Goal: Task Accomplishment & Management: Use online tool/utility

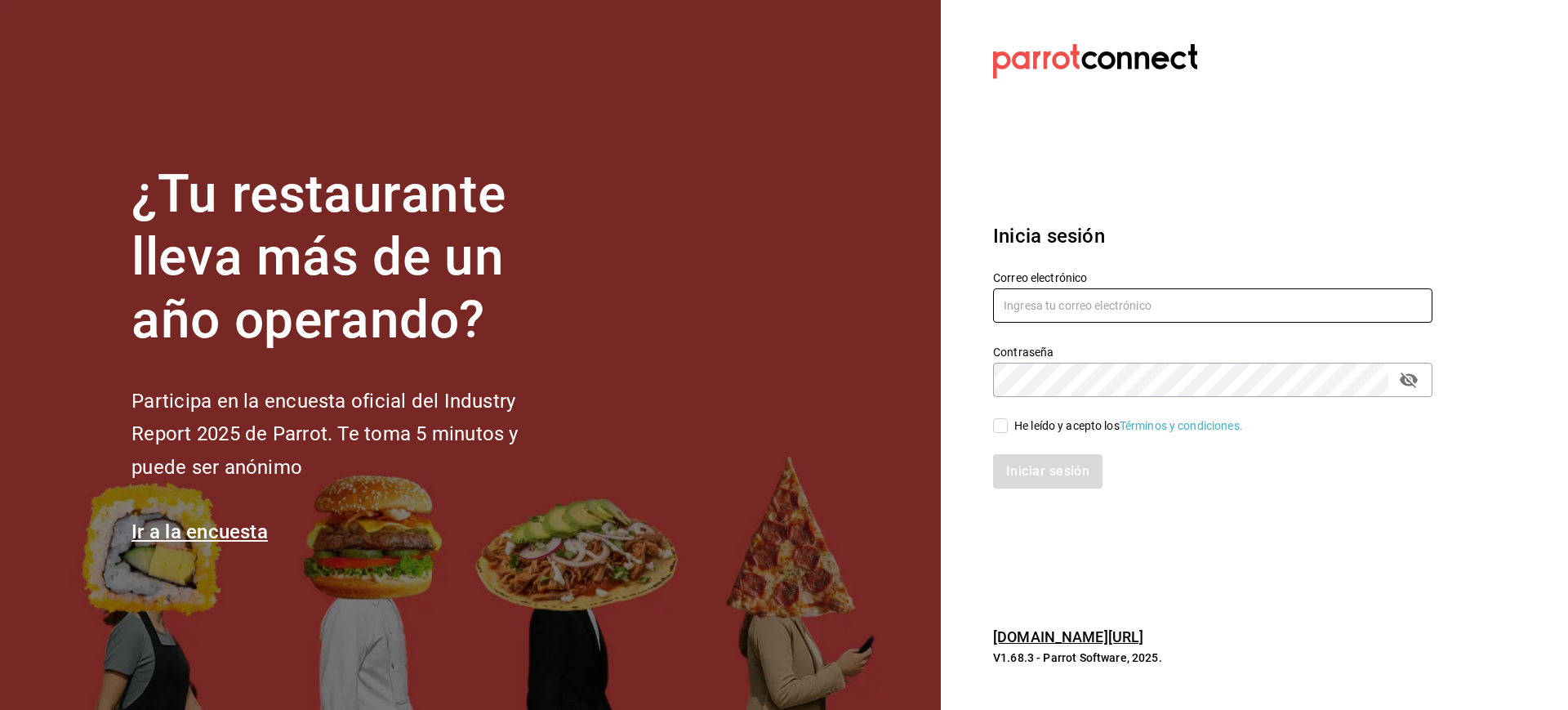
type input "[PERSON_NAME][EMAIL_ADDRESS][PERSON_NAME][DOMAIN_NAME]"
drag, startPoint x: 1010, startPoint y: 423, endPoint x: 1024, endPoint y: 451, distance: 31.3
click at [1009, 423] on span "He leído y acepto los Términos y condiciones." at bounding box center [1125, 426] width 235 height 18
click at [1008, 423] on input "He leído y acepto los Términos y condiciones." at bounding box center [1000, 425] width 15 height 15
checkbox input "true"
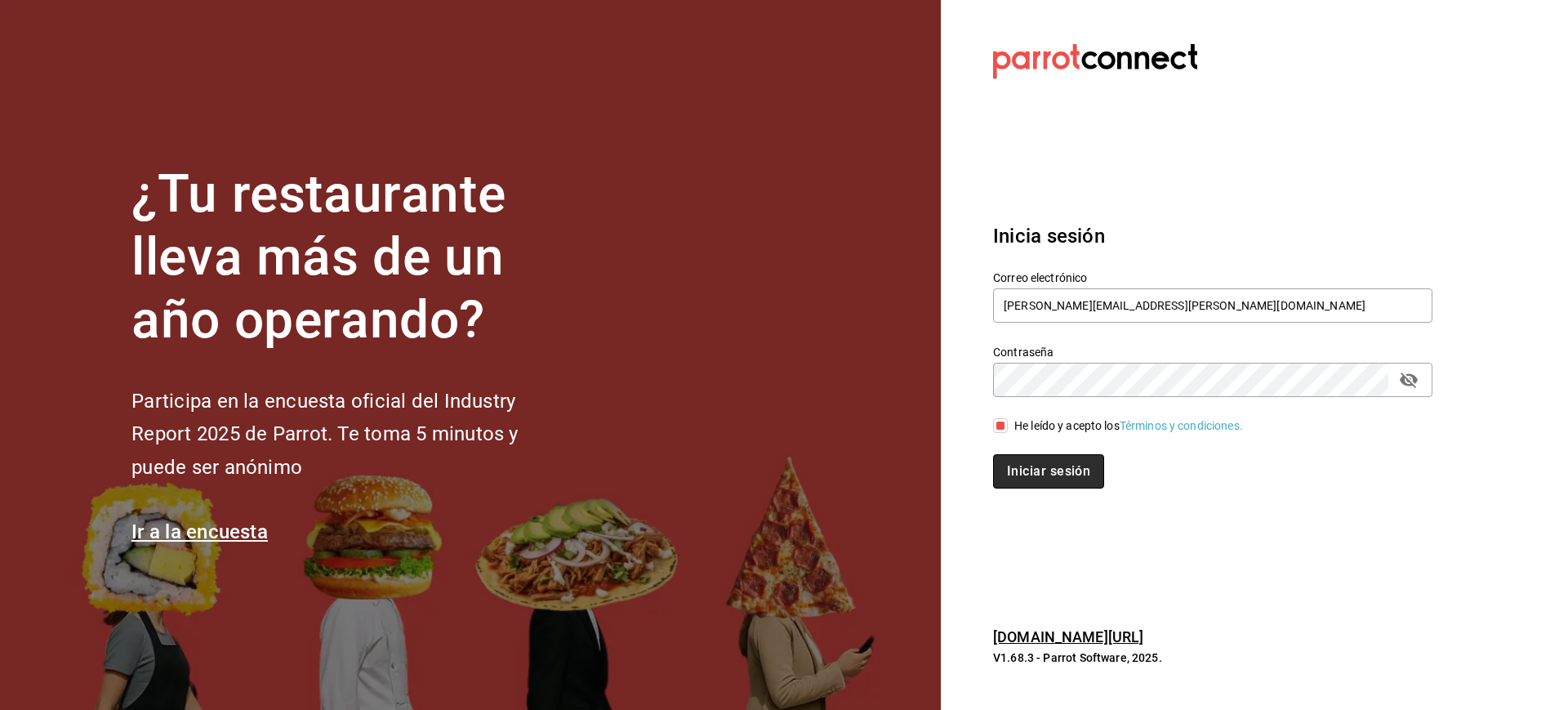
click at [1029, 463] on button "Iniciar sesión" at bounding box center [1049, 471] width 111 height 34
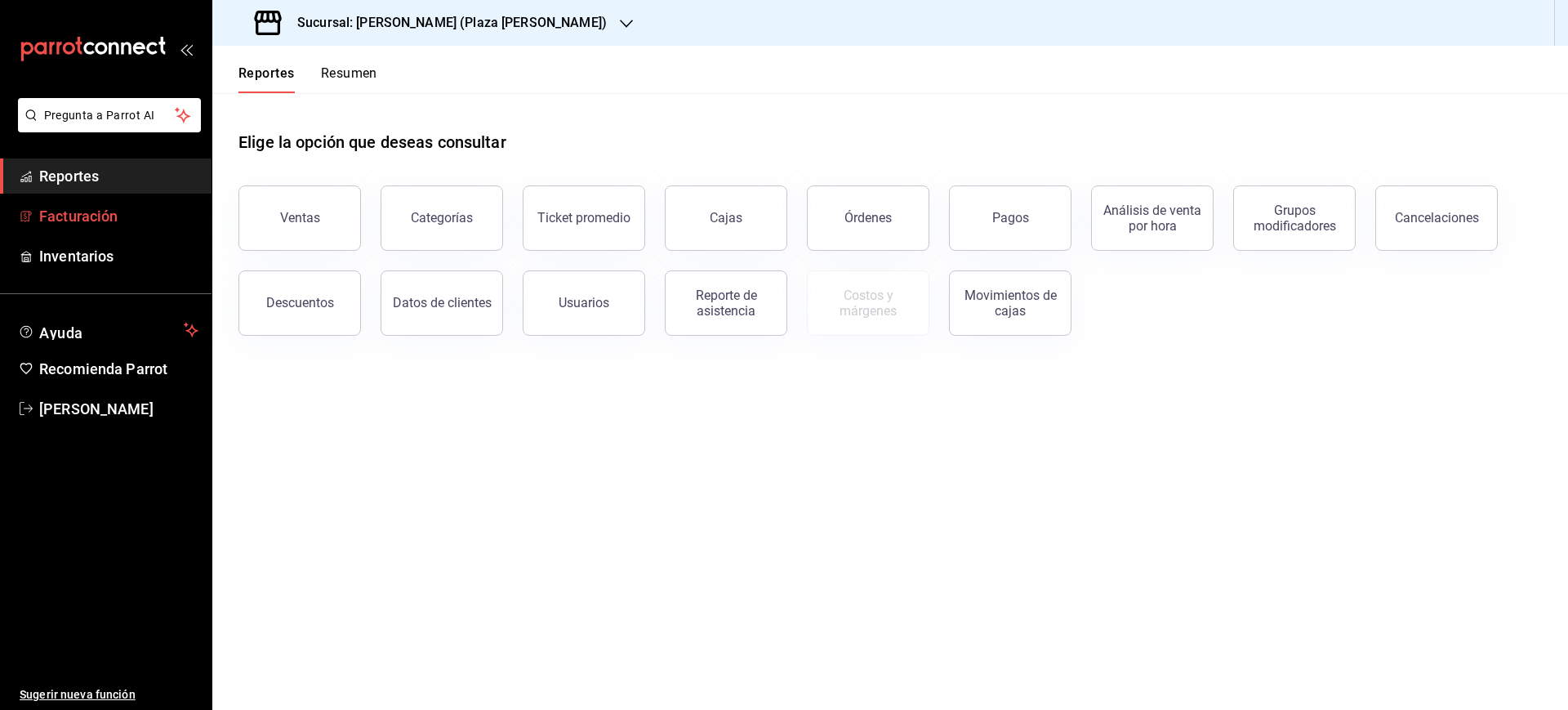
click at [133, 213] on span "Facturación" at bounding box center [118, 216] width 159 height 22
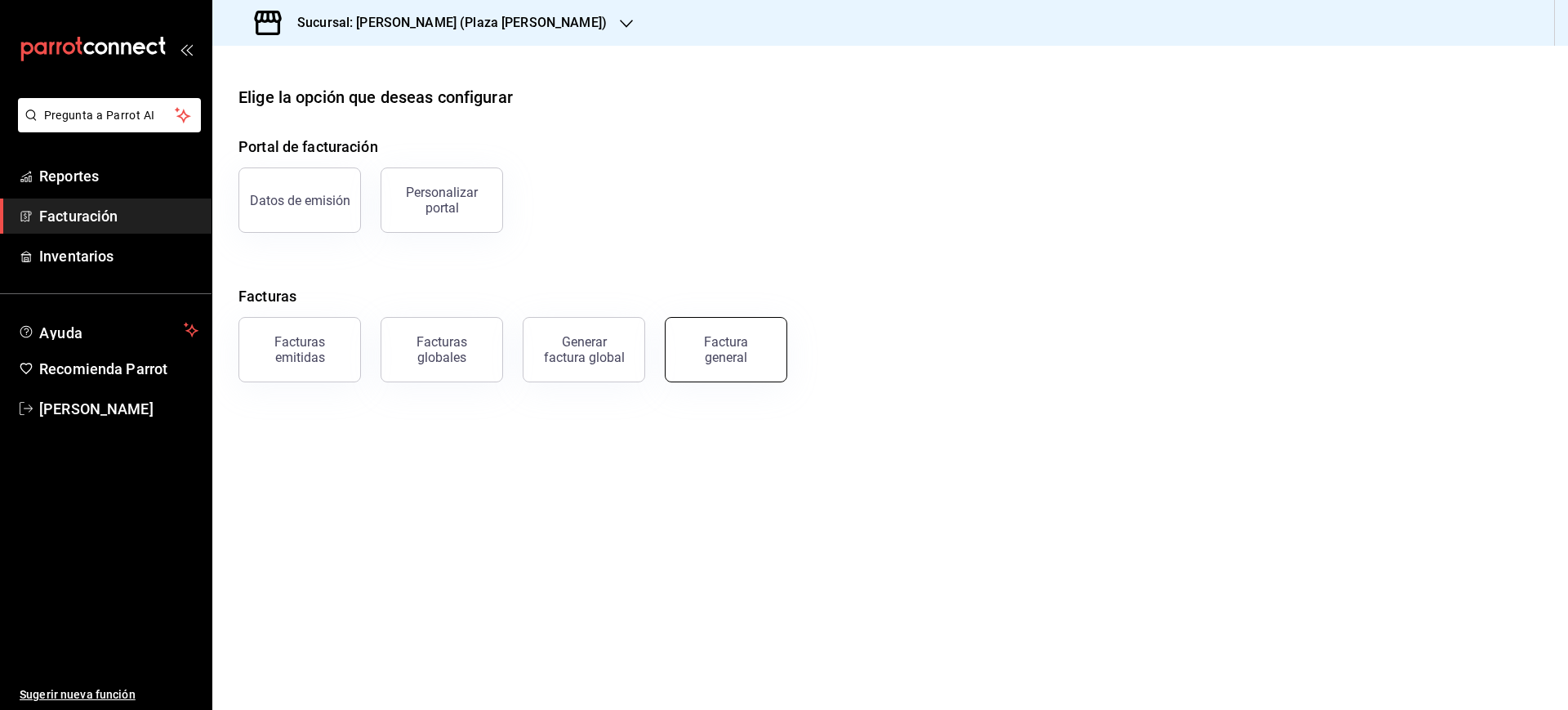
click at [670, 328] on div "Factura general" at bounding box center [717, 339] width 143 height 85
click at [723, 351] on div "Factura general" at bounding box center [726, 350] width 82 height 31
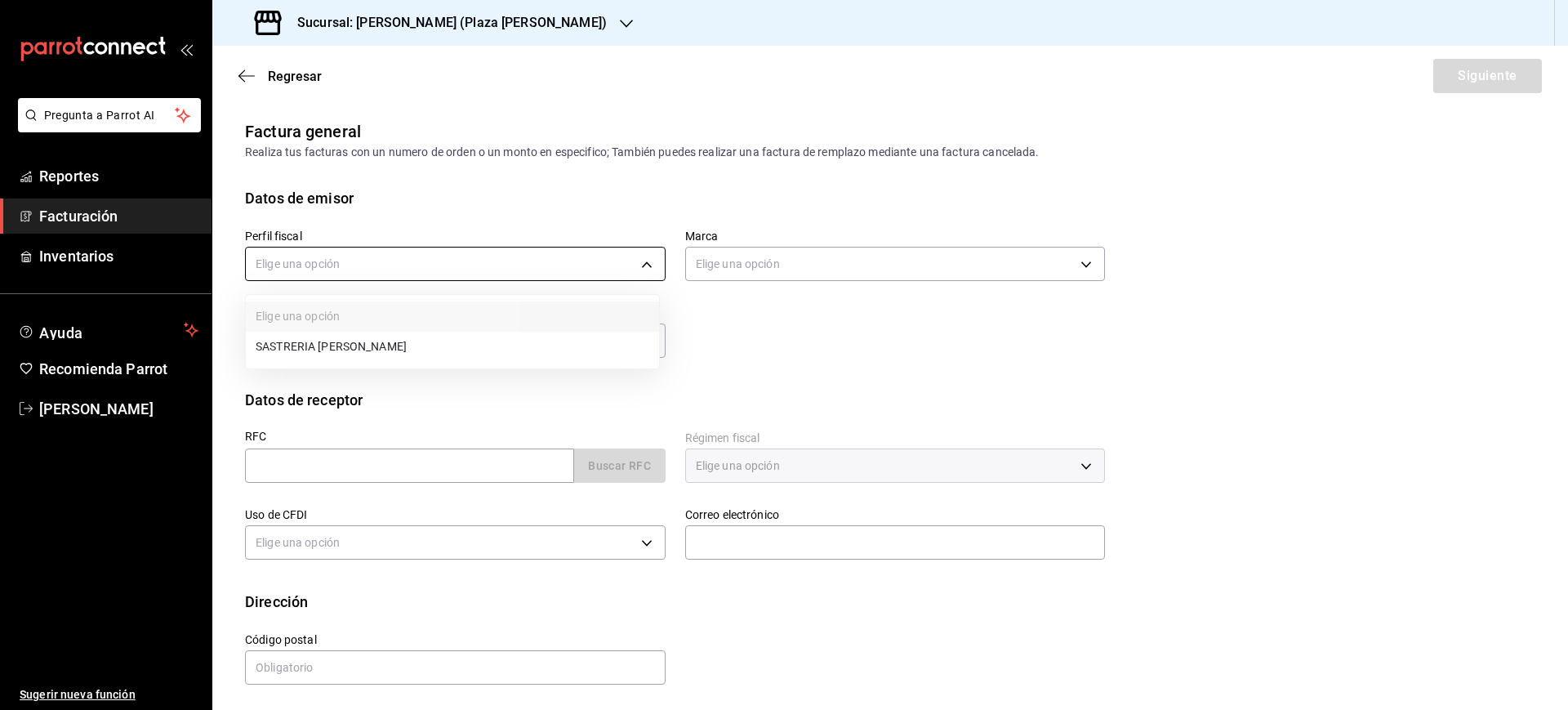
click at [597, 277] on body "Pregunta a Parrot AI Reportes Facturación Inventarios Ayuda Recomienda Parrot L…" at bounding box center [784, 355] width 1568 height 710
click at [422, 344] on li "SASTRERIA VAN DER WOLF" at bounding box center [452, 347] width 413 height 30
type input "76de7c24-f122-4f5f-b3f8-0af9e0d75272"
type input "abc0a998-24f3-49b9-87eb-b6f27766d4d5"
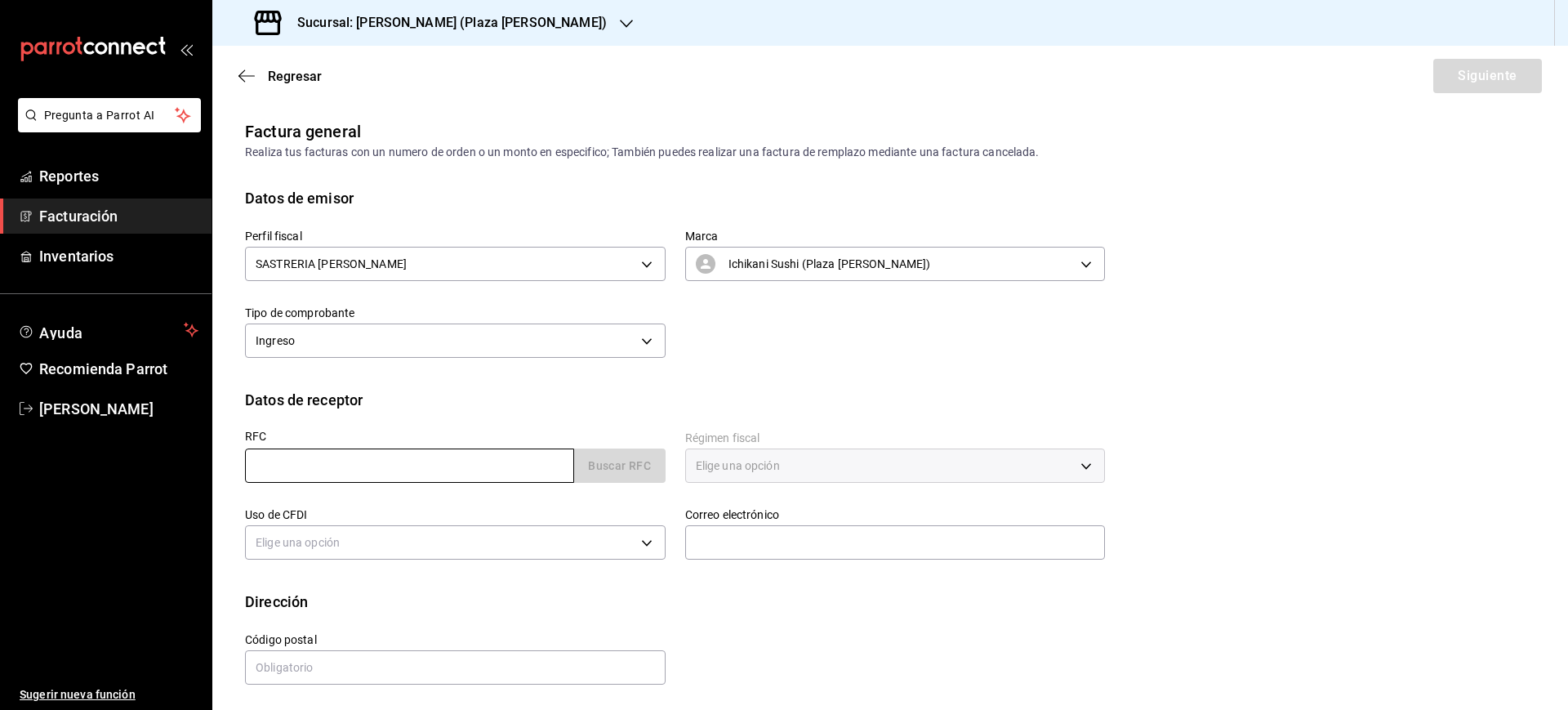
click at [403, 455] on input "text" at bounding box center [409, 465] width 329 height 34
paste input "GTC2006108E9"
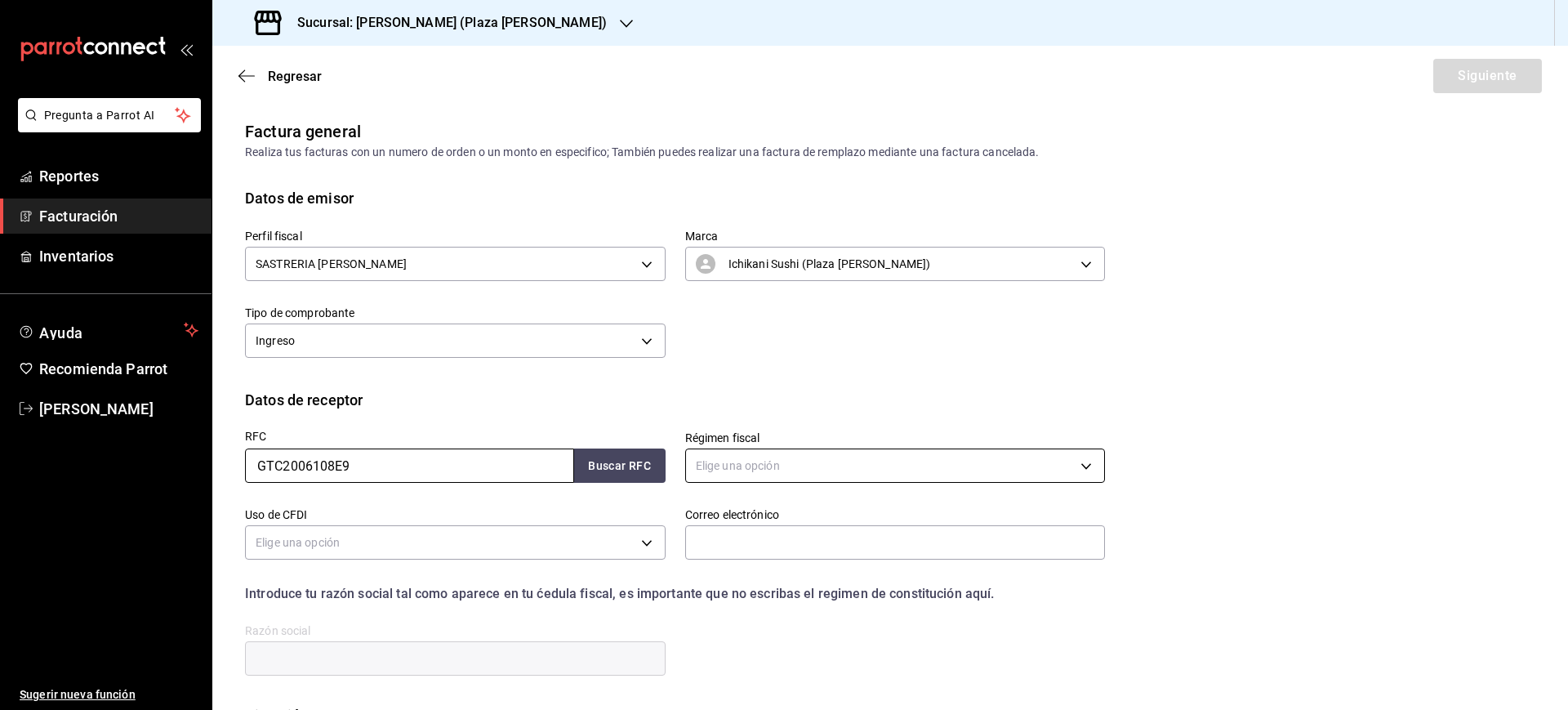
type input "GTC2006108E9"
click at [743, 448] on body "Pregunta a Parrot AI Reportes Facturación Inventarios Ayuda Recomienda Parrot L…" at bounding box center [784, 355] width 1568 height 710
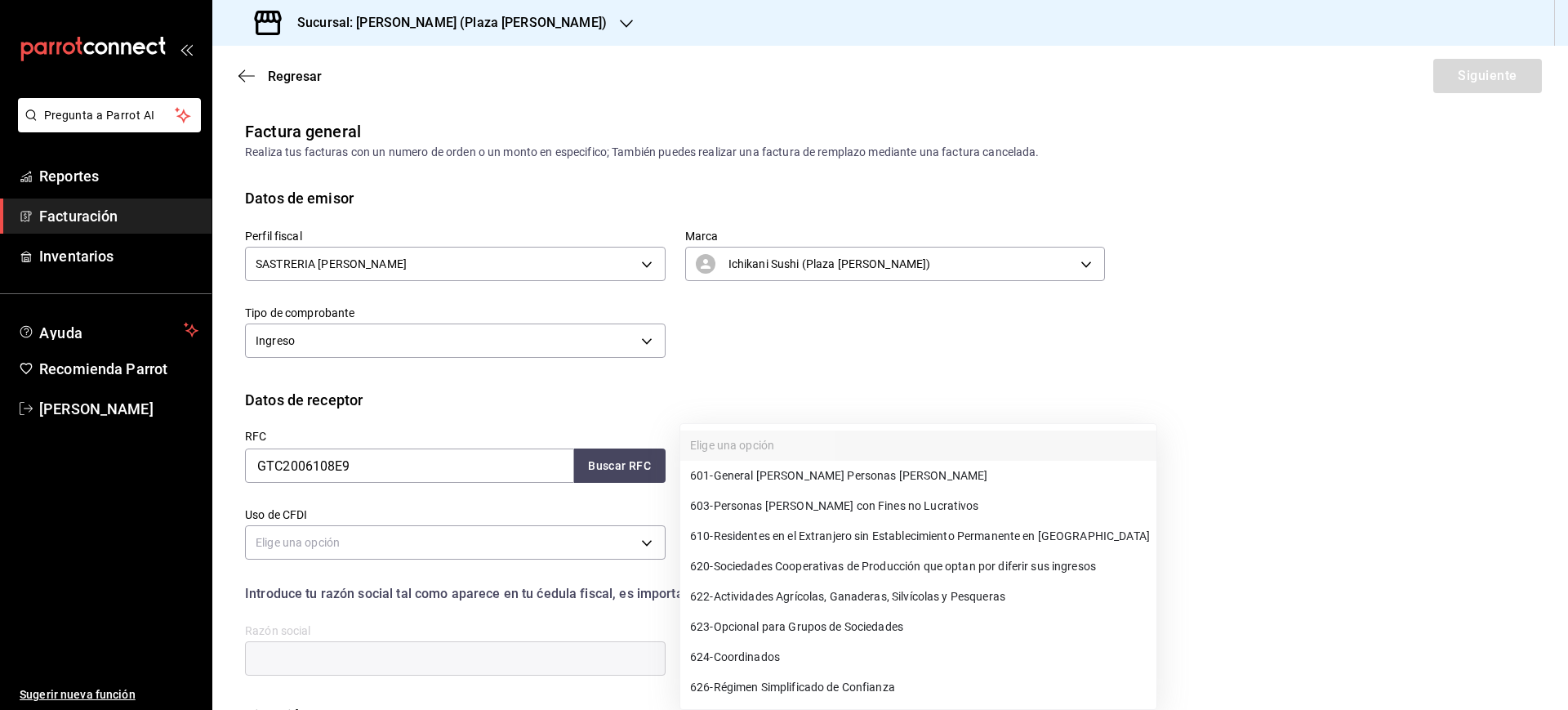
click at [741, 461] on ul "Elige una opción 601 - General de Ley Personas Morales 603 - Personas Morales c…" at bounding box center [919, 566] width 476 height 285
click at [744, 464] on li "601 - General de Ley Personas Morales" at bounding box center [919, 476] width 476 height 30
type input "601"
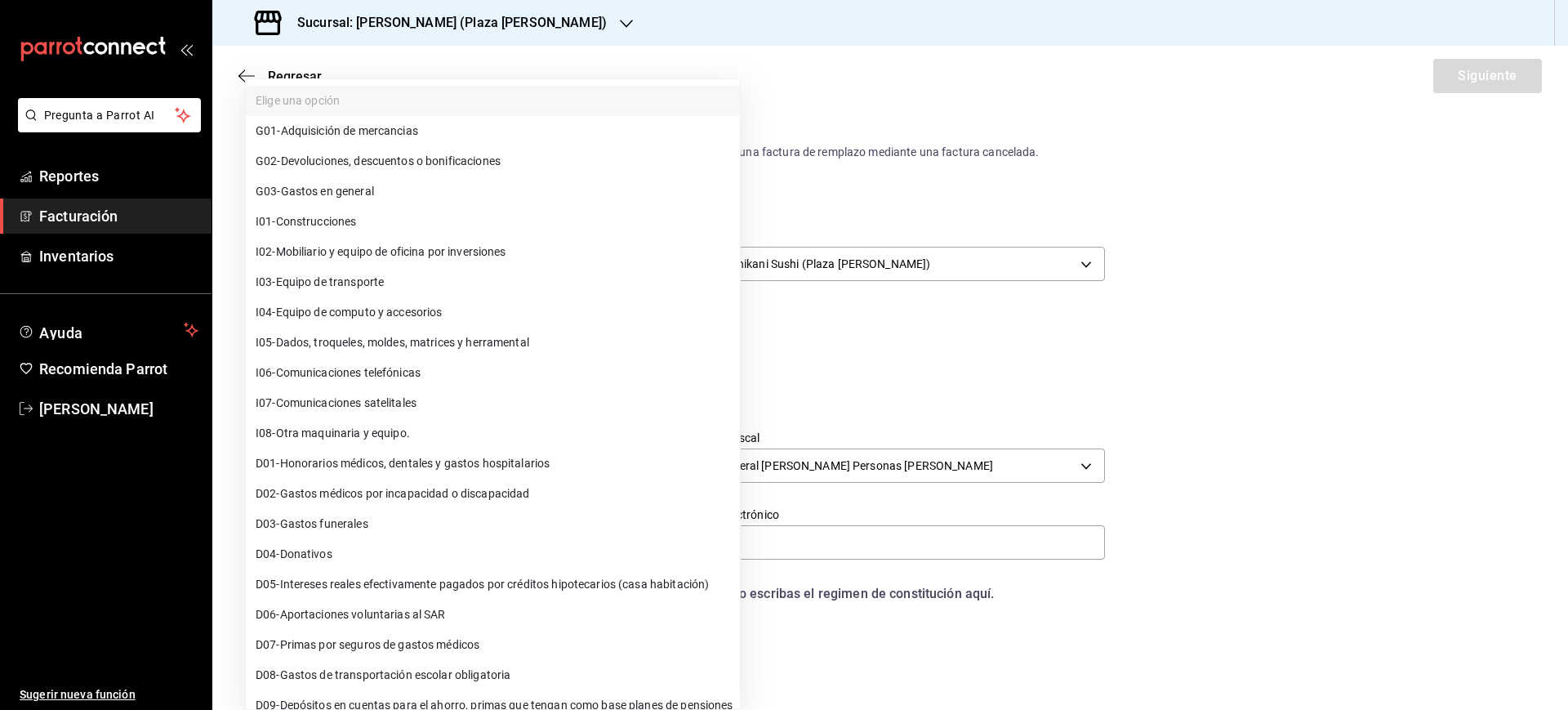
click at [515, 531] on body "Pregunta a Parrot AI Reportes Facturación Inventarios Ayuda Recomienda Parrot L…" at bounding box center [784, 355] width 1568 height 710
click at [392, 190] on li "G03 - Gastos en general" at bounding box center [493, 191] width 494 height 30
type input "G03"
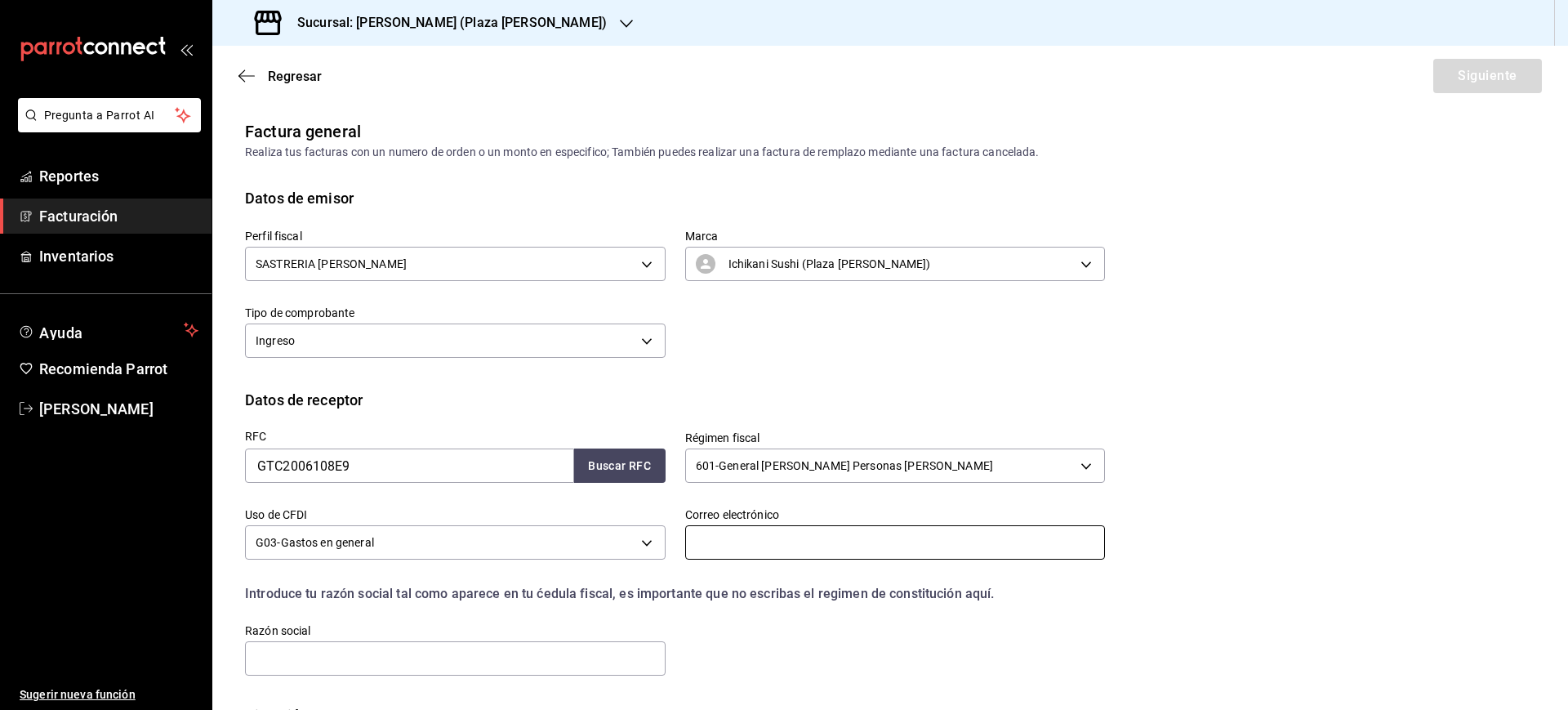
click at [763, 536] on input "text" at bounding box center [895, 542] width 421 height 34
paste input "ggutierrez@gtcnissan.com"
click at [763, 555] on input "ggutierrez@gtcnissan.com" at bounding box center [895, 542] width 421 height 34
click at [767, 536] on input "ggutierrez@gtcnissan.com" at bounding box center [895, 542] width 421 height 34
drag, startPoint x: 847, startPoint y: 548, endPoint x: 548, endPoint y: 521, distance: 300.2
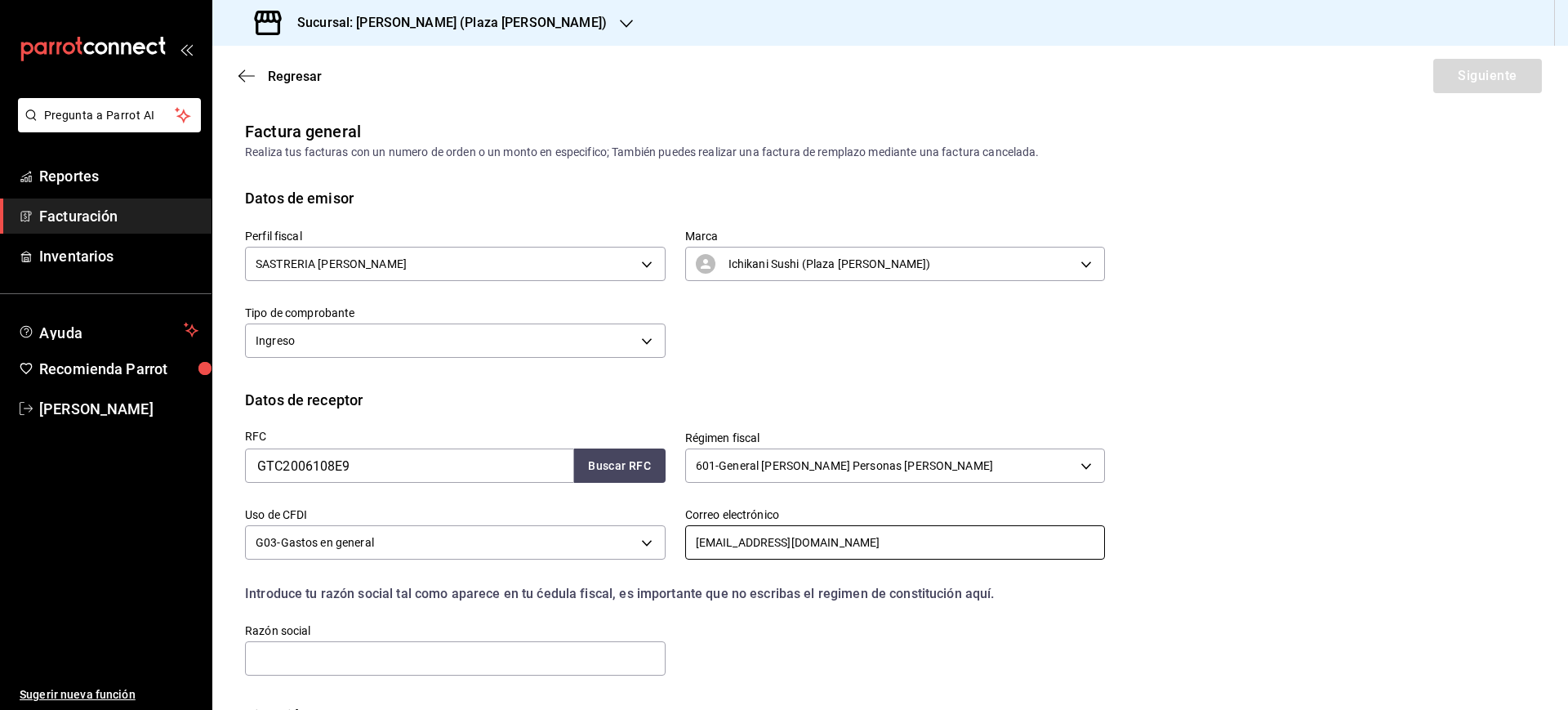
click at [548, 521] on div "RFC GTC2006108E9 Buscar RFC Régimen fiscal 601 - General de Ley Personas Morale…" at bounding box center [665, 544] width 880 height 267
paste input "text"
type input "ggutierrez@gtcnissan.com"
drag, startPoint x: 488, startPoint y: 658, endPoint x: 480, endPoint y: 644, distance: 16.1
click at [488, 658] on input "text" at bounding box center [455, 658] width 421 height 34
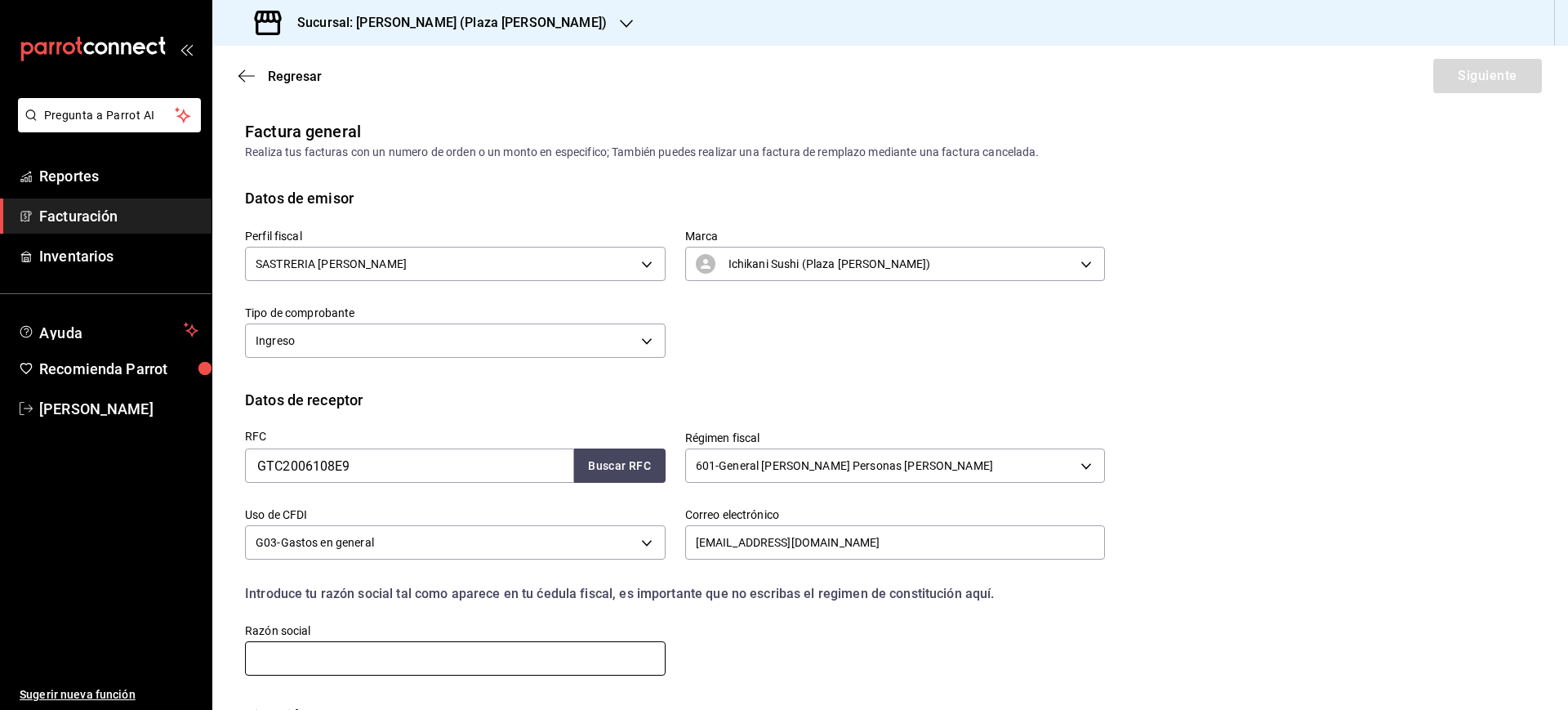
paste input "GRUPO TORRES CORZO AUTOMOTRIZ METROPOLITANO"
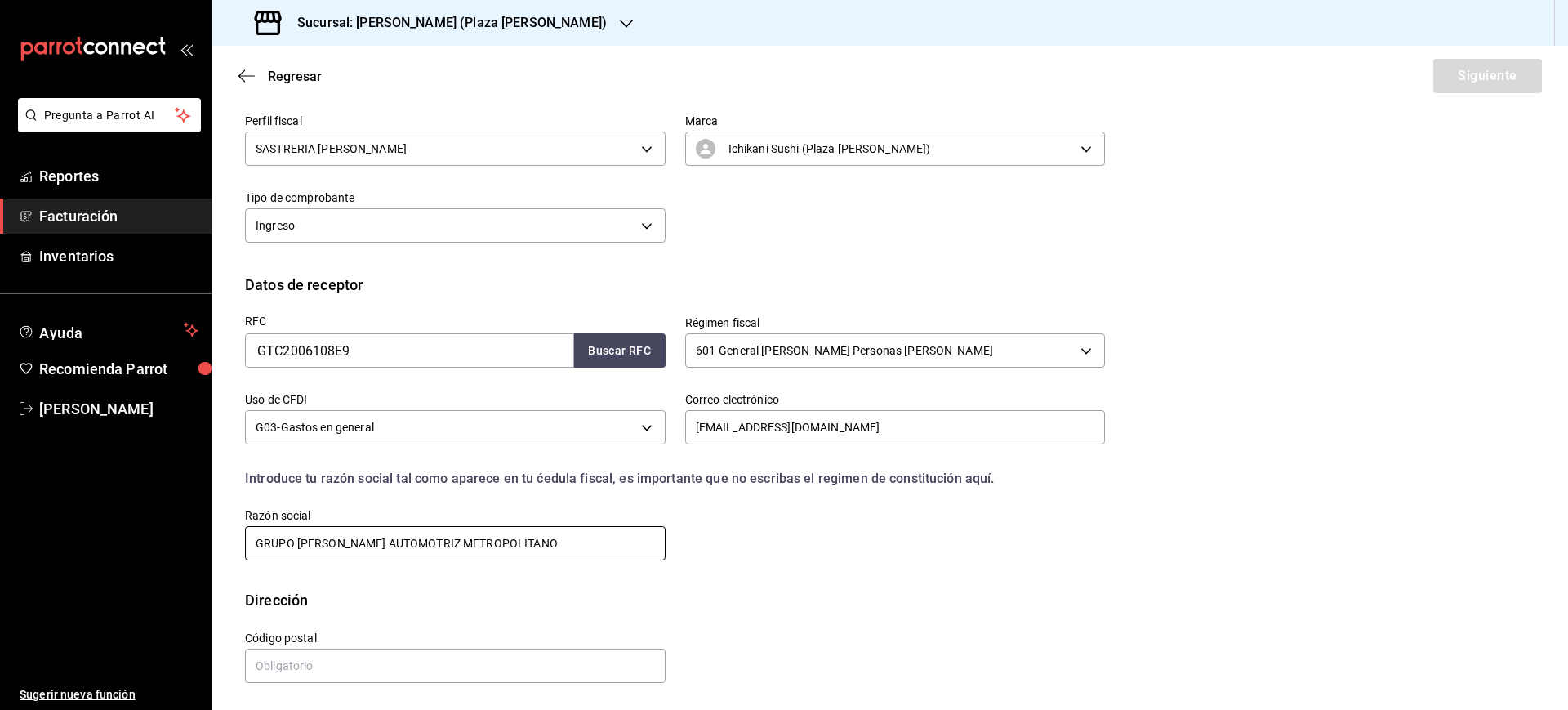
scroll to position [117, 0]
type input "GRUPO TORRES CORZO AUTOMOTRIZ METROPOLITANO"
drag, startPoint x: 471, startPoint y: 660, endPoint x: 460, endPoint y: 664, distance: 11.7
click at [466, 661] on input "text" at bounding box center [455, 663] width 421 height 34
paste input "78399"
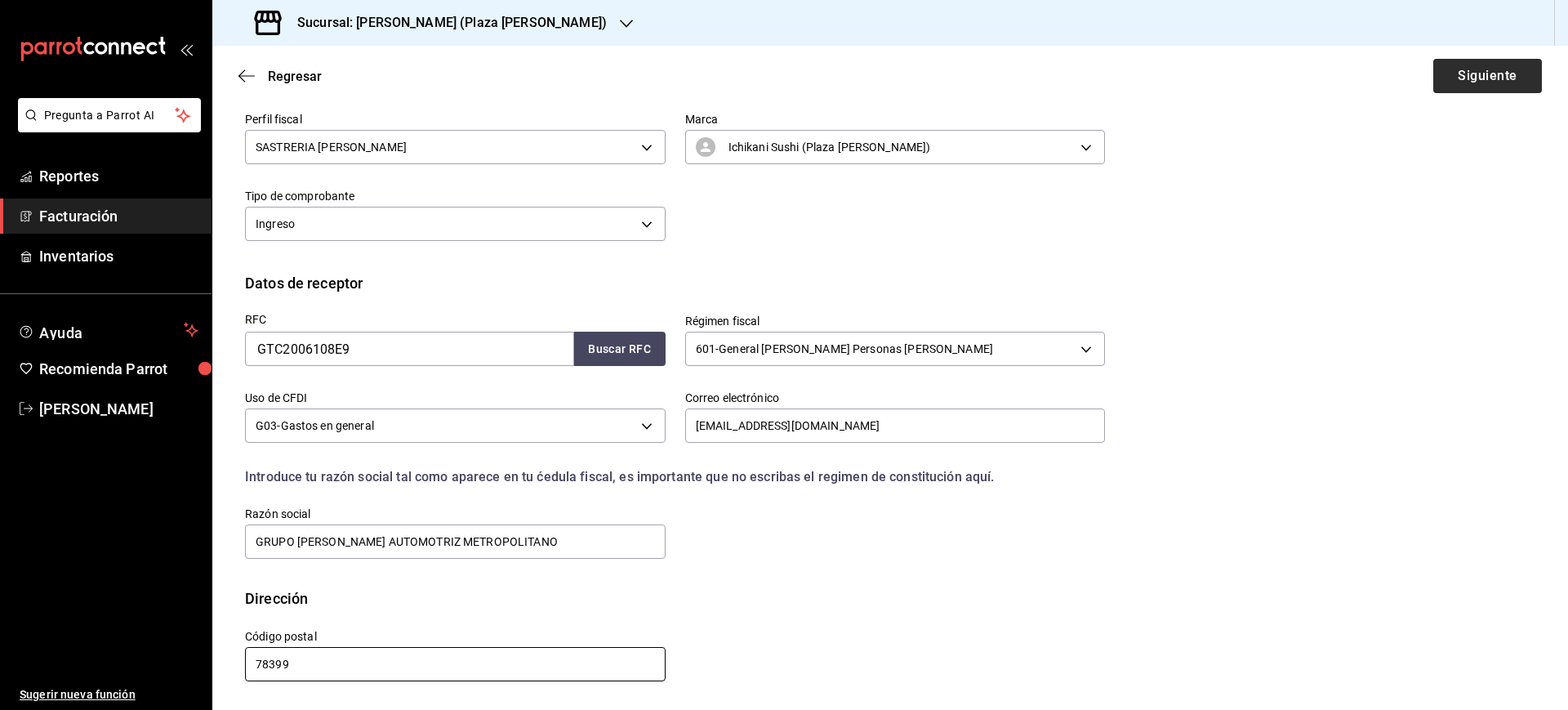
type input "78399"
click at [1474, 79] on button "Siguiente" at bounding box center [1487, 75] width 108 height 34
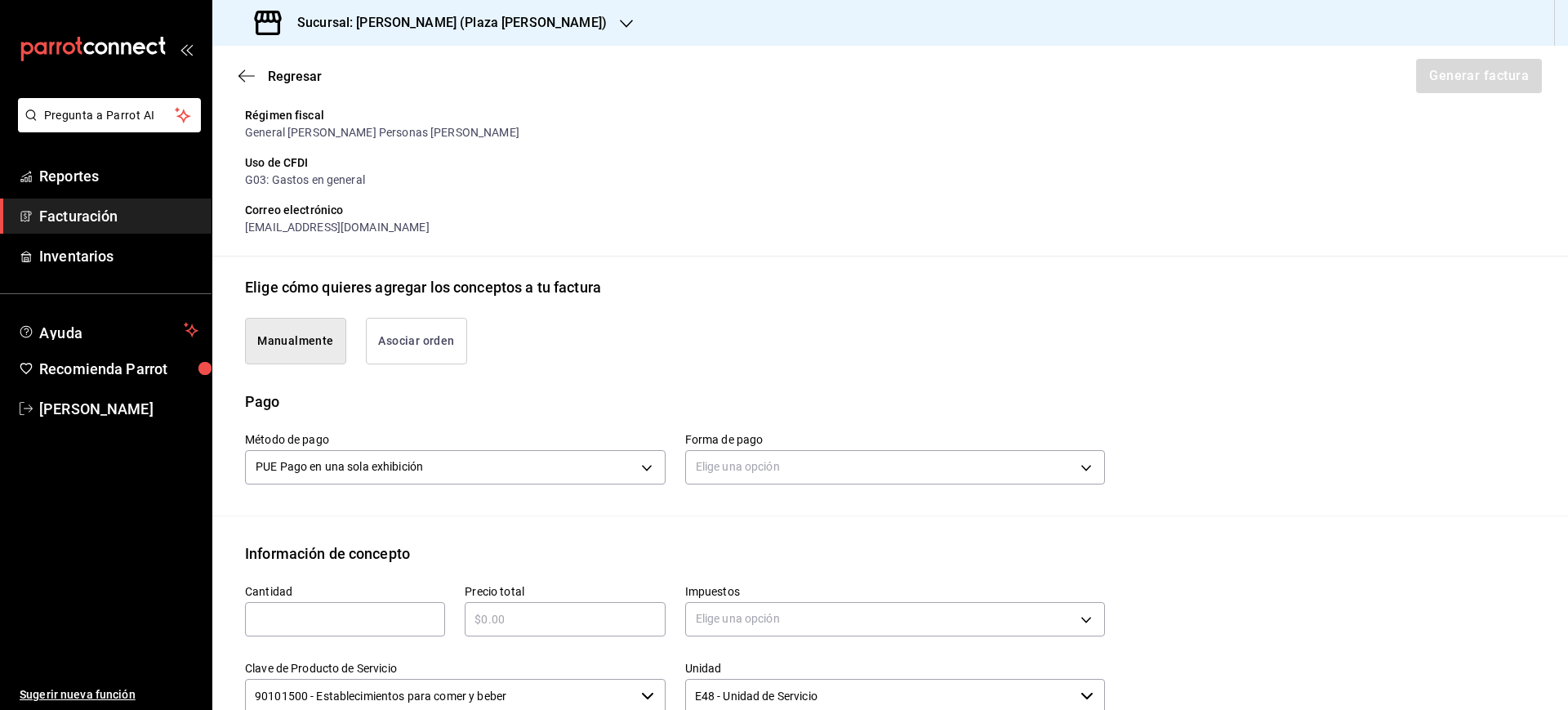
scroll to position [321, 0]
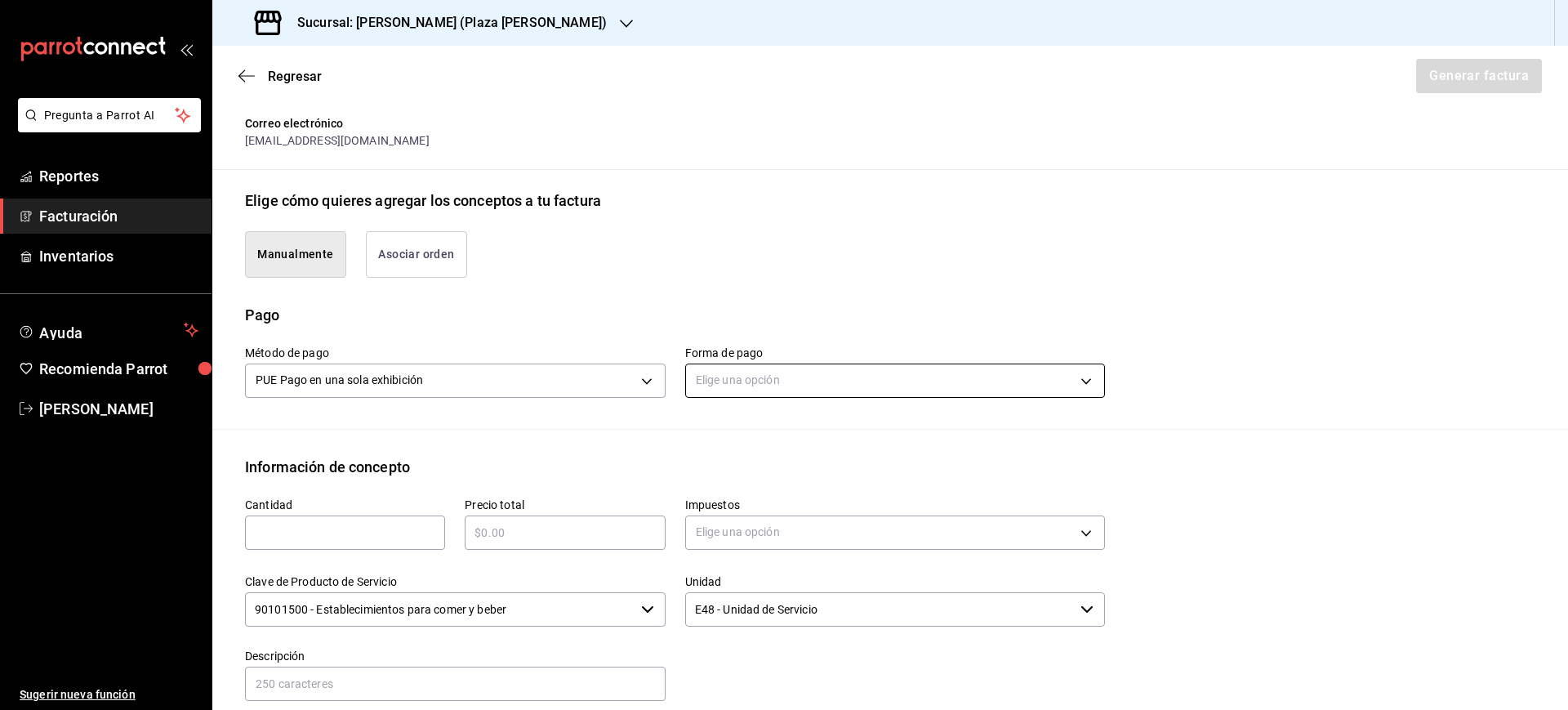
click at [832, 384] on body "Pregunta a Parrot AI Reportes Facturación Inventarios Ayuda Recomienda Parrot L…" at bounding box center [784, 355] width 1568 height 710
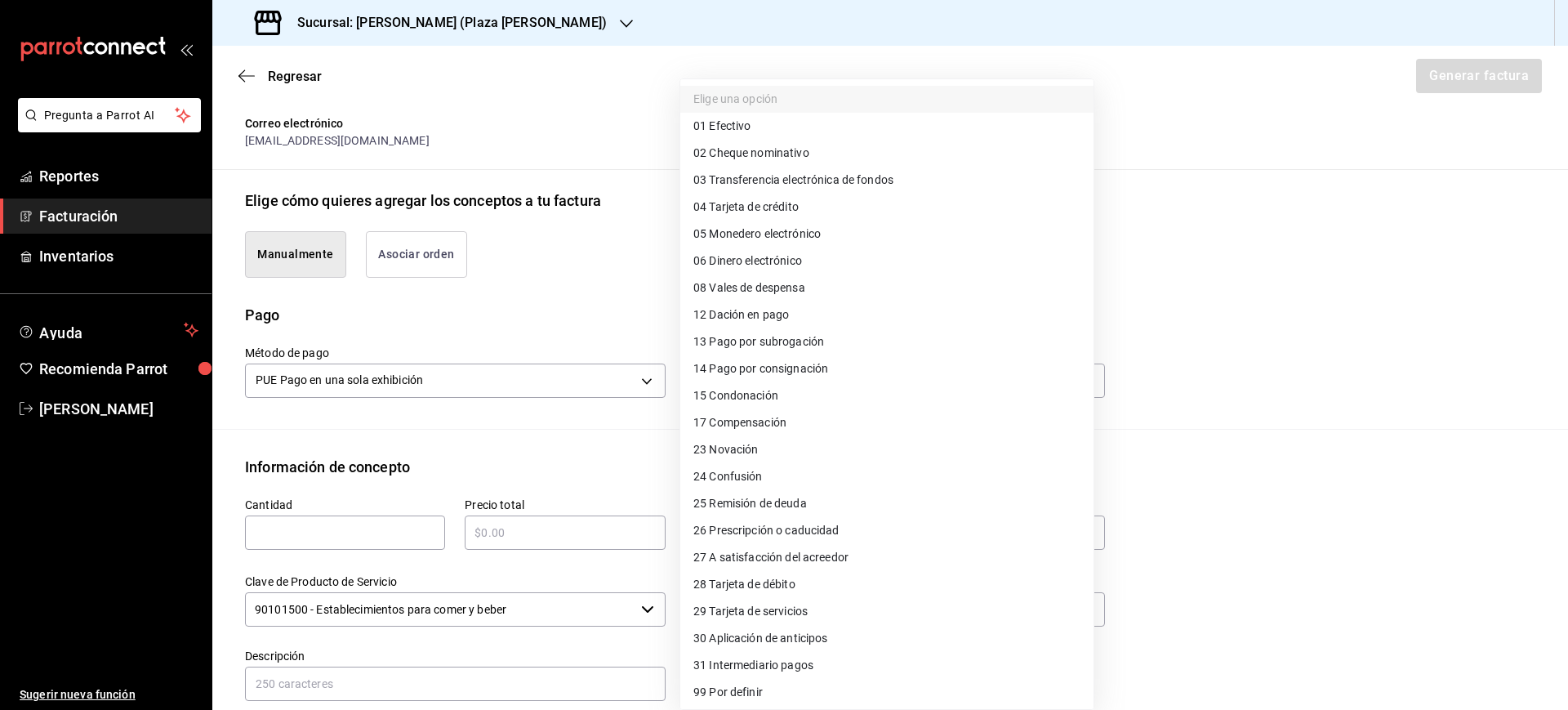
click at [805, 198] on li "04 Tarjeta de crédito" at bounding box center [887, 207] width 413 height 27
type input "04"
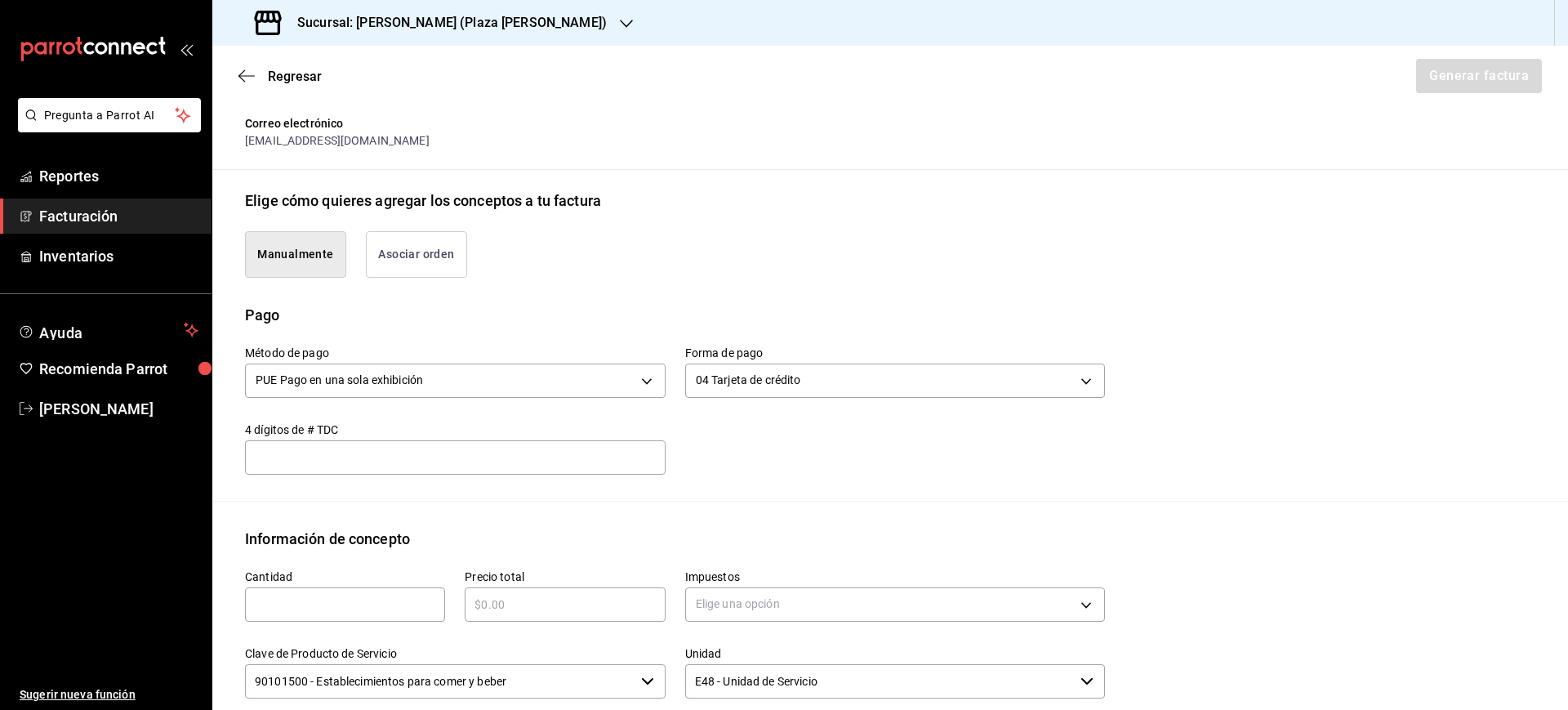
click at [348, 595] on input "text" at bounding box center [345, 605] width 200 height 20
type input "1"
type input "$2458"
click at [884, 587] on body "Pregunta a Parrot AI Reportes Facturación Inventarios Ayuda Recomienda Parrot L…" at bounding box center [784, 355] width 1568 height 710
click at [812, 653] on li "IVA 16%" at bounding box center [887, 662] width 413 height 27
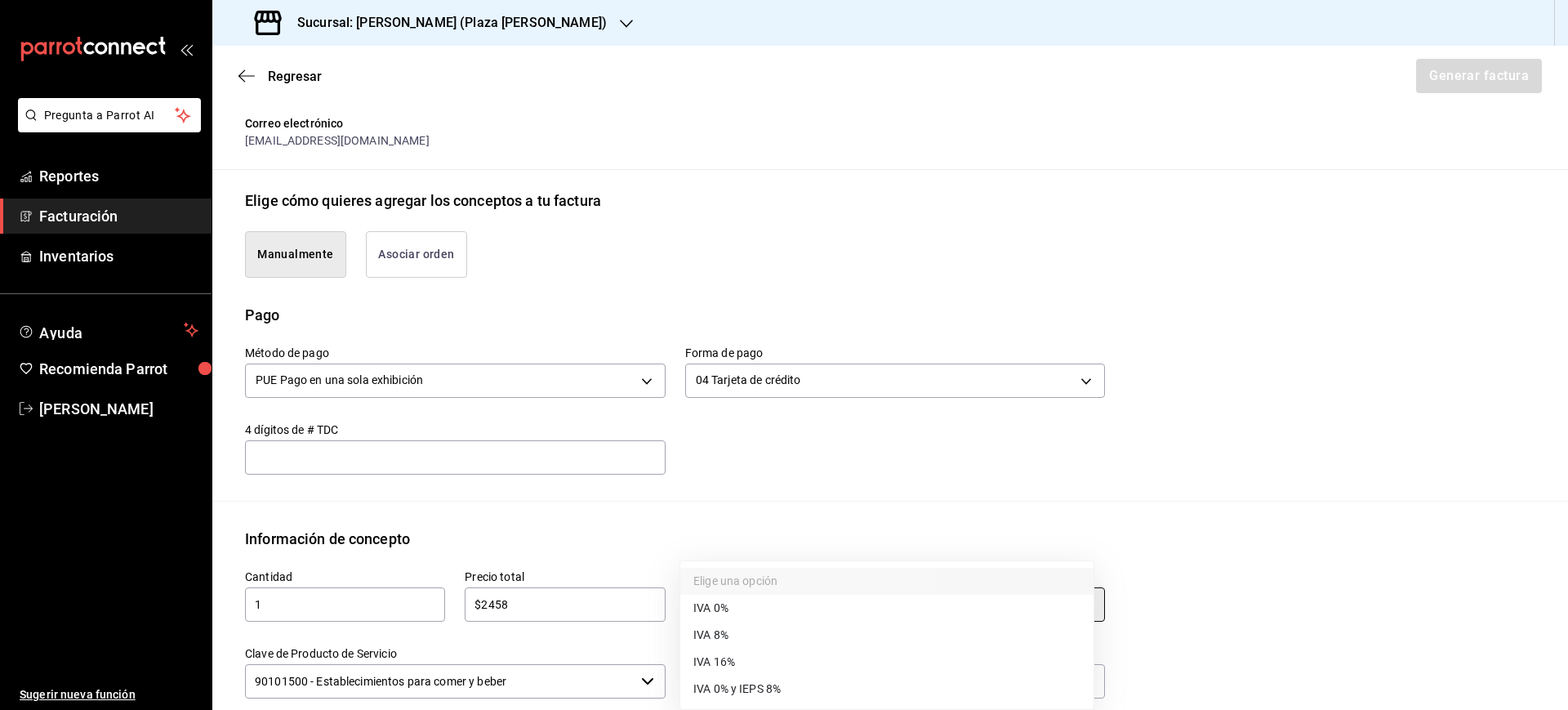
type input "IVA_16"
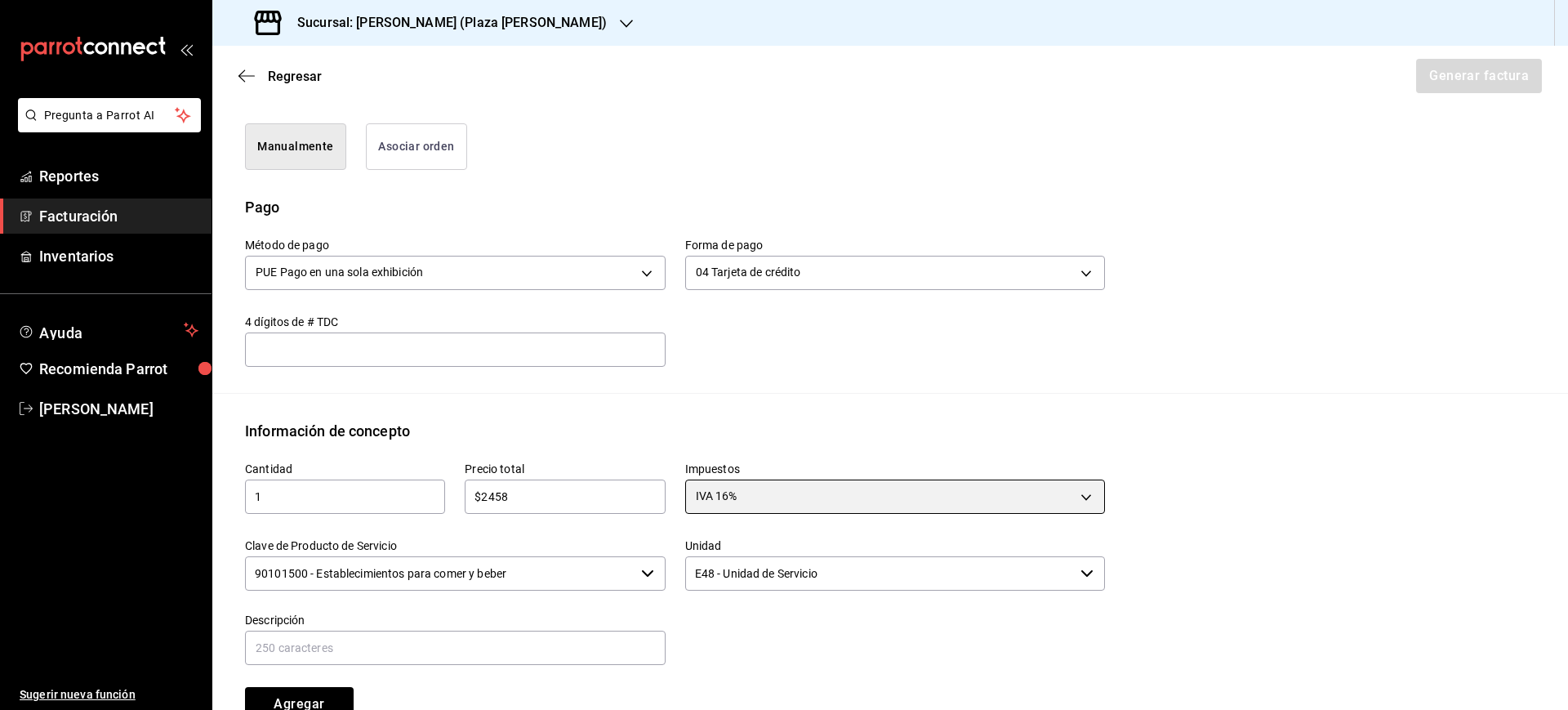
scroll to position [510, 0]
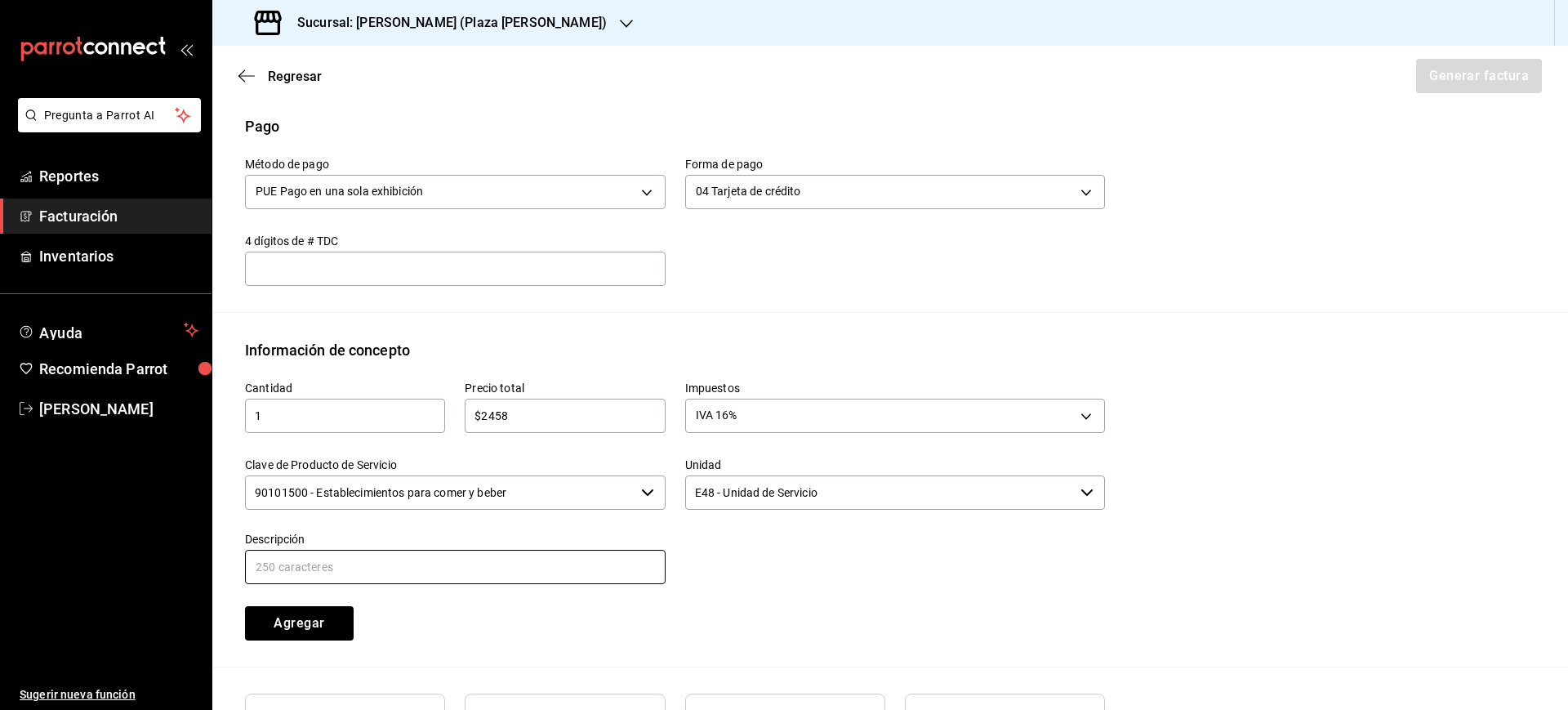
drag, startPoint x: 472, startPoint y: 566, endPoint x: 461, endPoint y: 569, distance: 11.4
click at [472, 566] on input "text" at bounding box center [455, 566] width 421 height 34
type input "CONSUMO DE ALIMENTOS Y BEBIDAS"
click at [311, 622] on button "Agregar" at bounding box center [299, 623] width 108 height 34
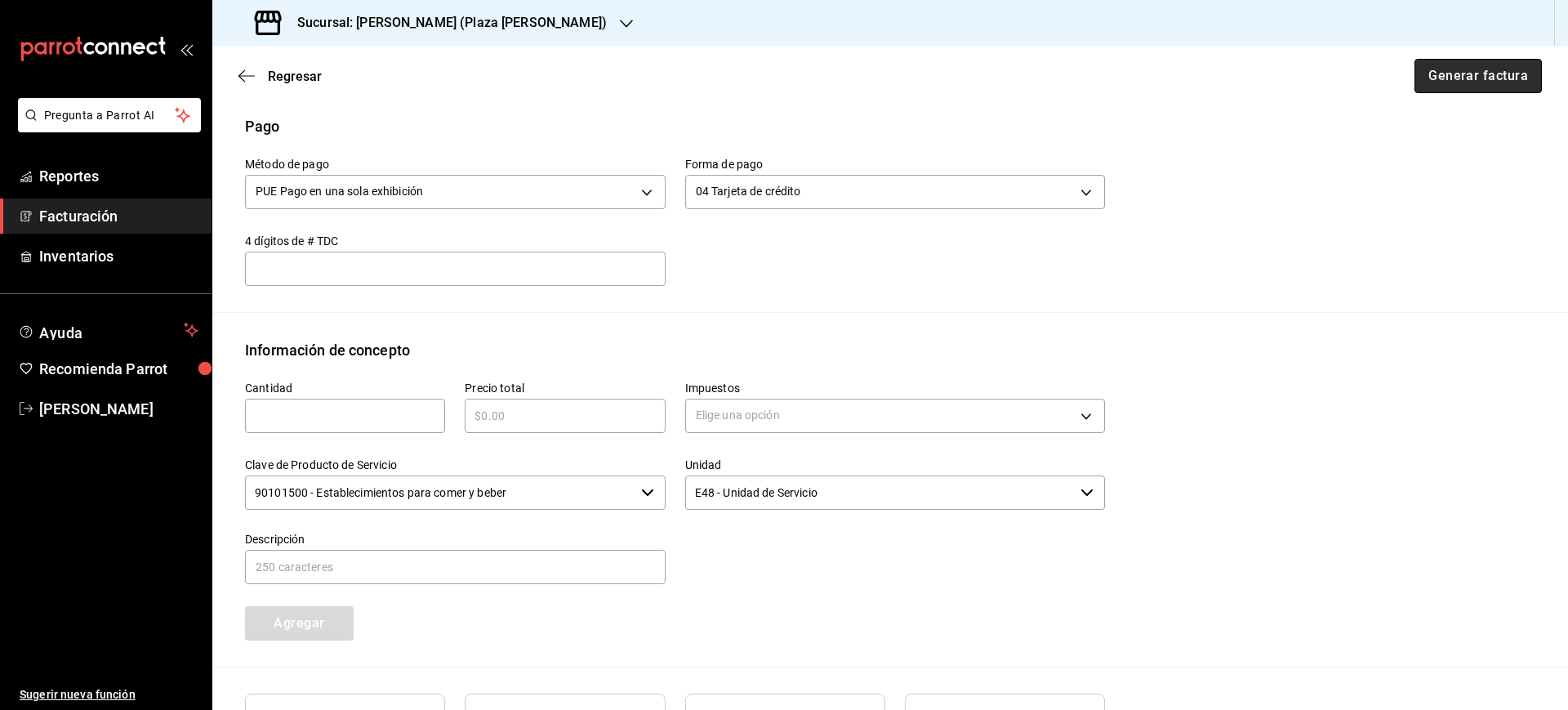
click at [1434, 88] on button "Generar factura" at bounding box center [1478, 75] width 127 height 34
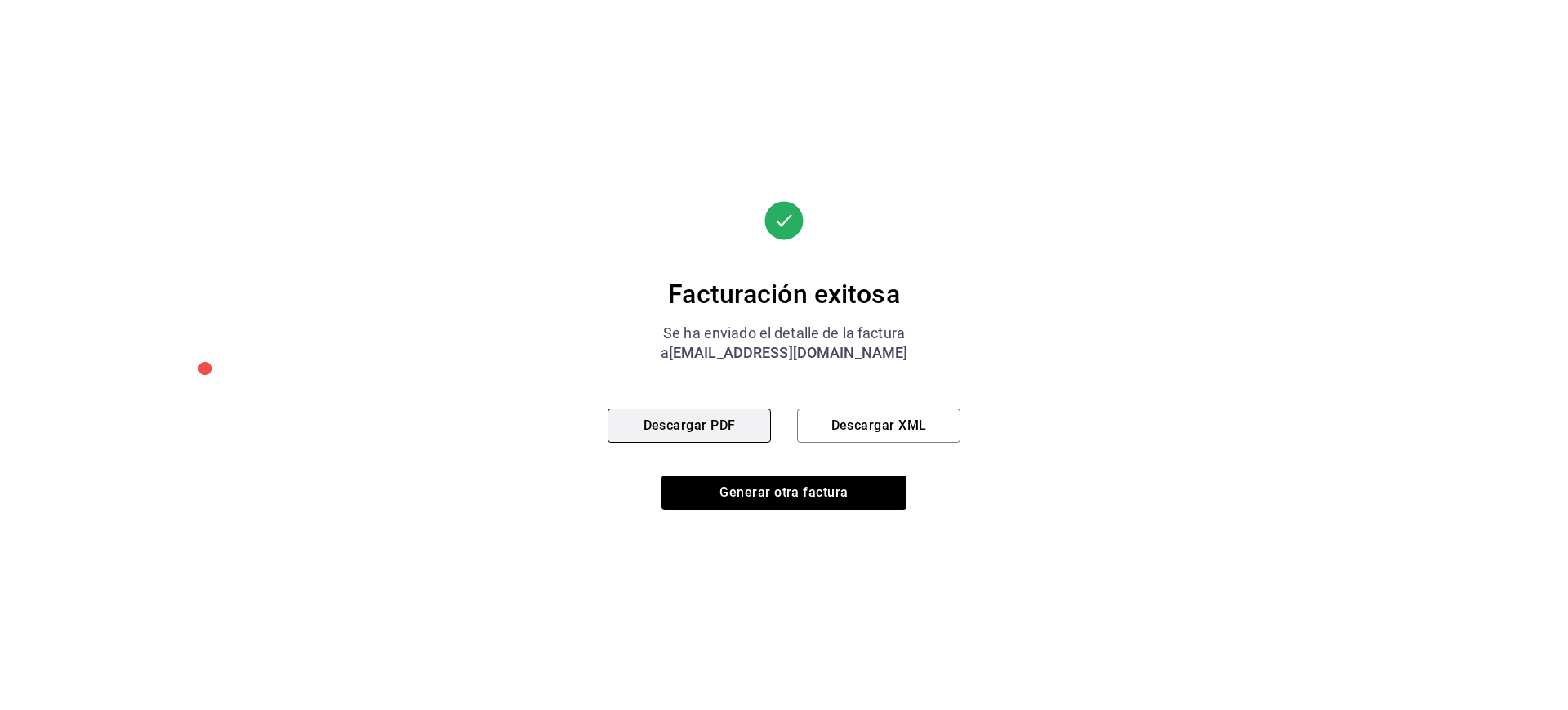
click at [721, 428] on button "Descargar PDF" at bounding box center [688, 425] width 163 height 34
click at [846, 412] on button "Descargar XML" at bounding box center [878, 425] width 163 height 34
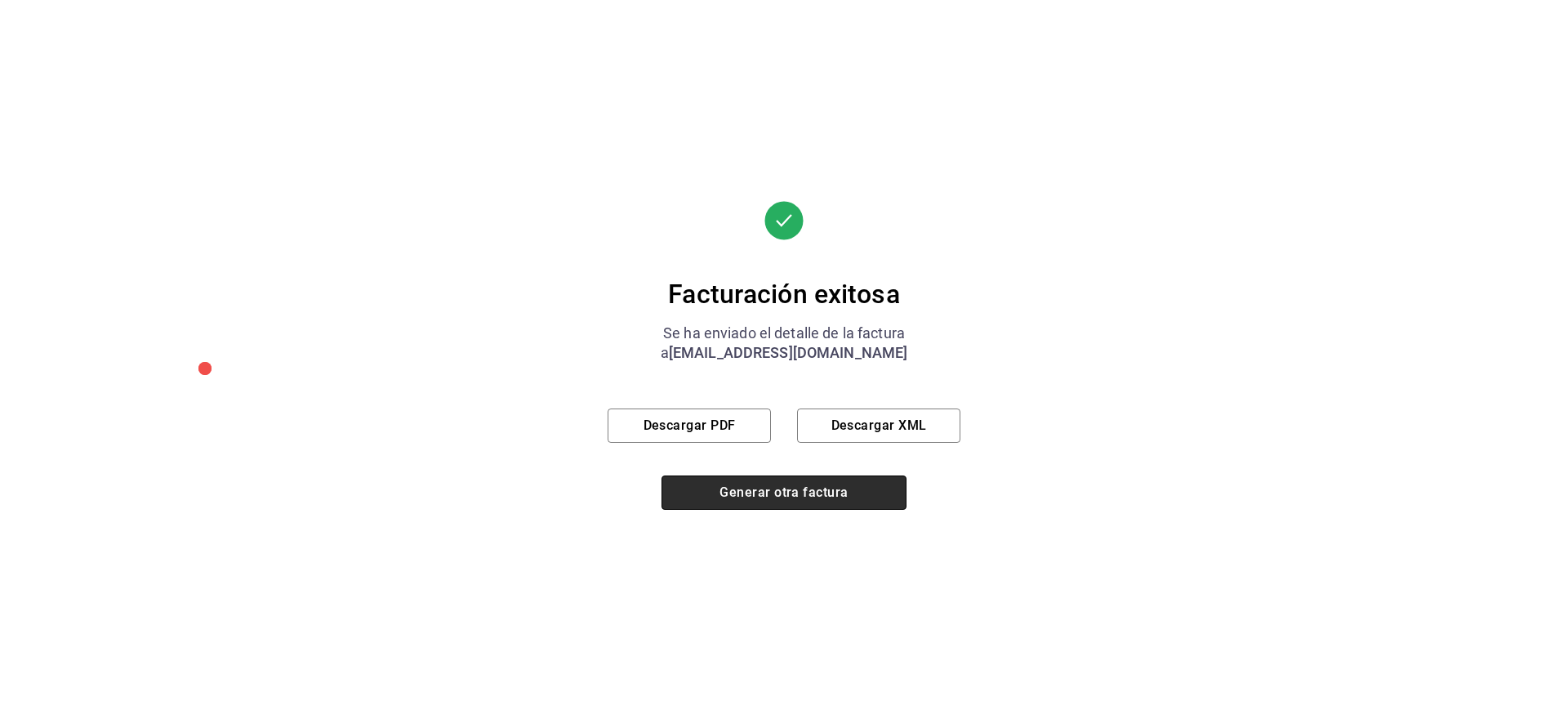
click at [773, 496] on button "Generar otra factura" at bounding box center [783, 492] width 245 height 34
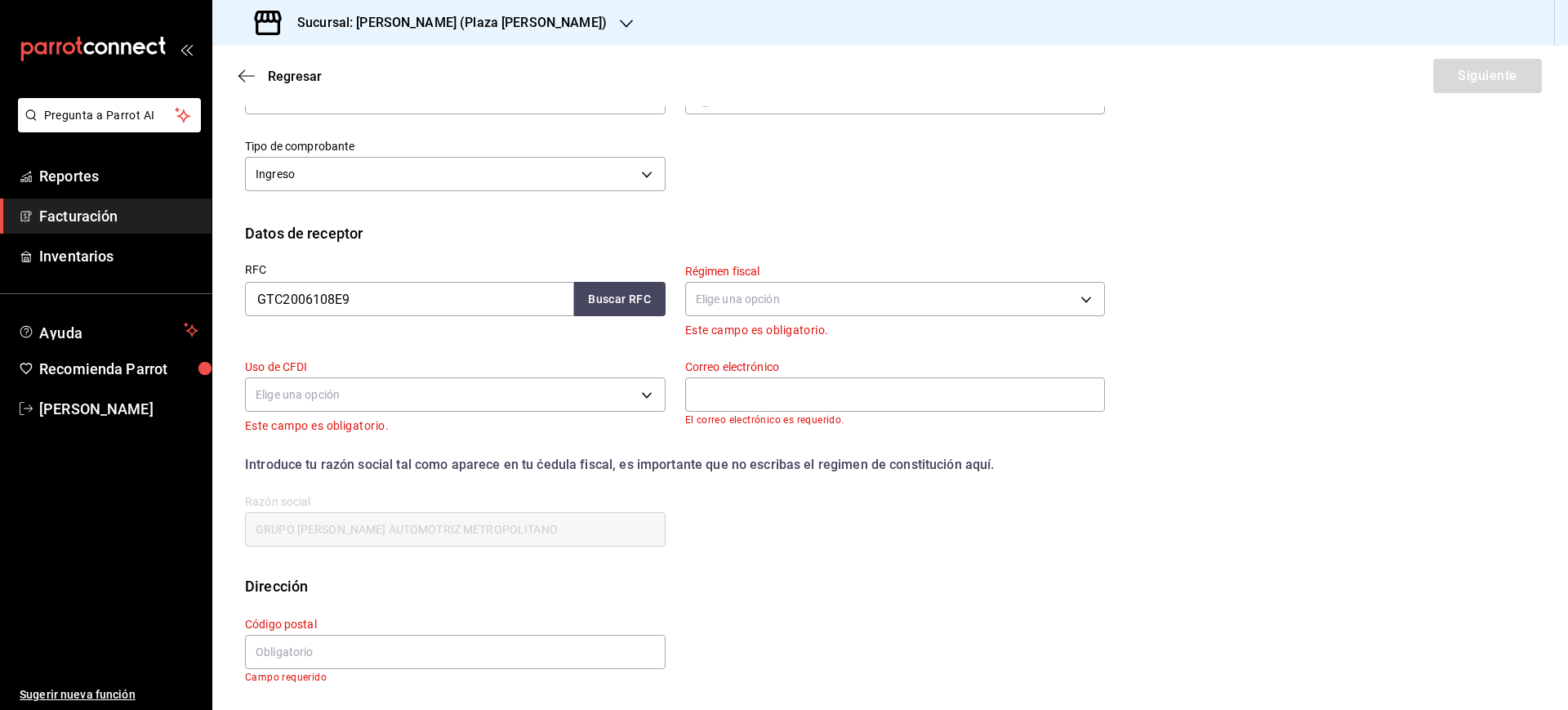
scroll to position [3, 0]
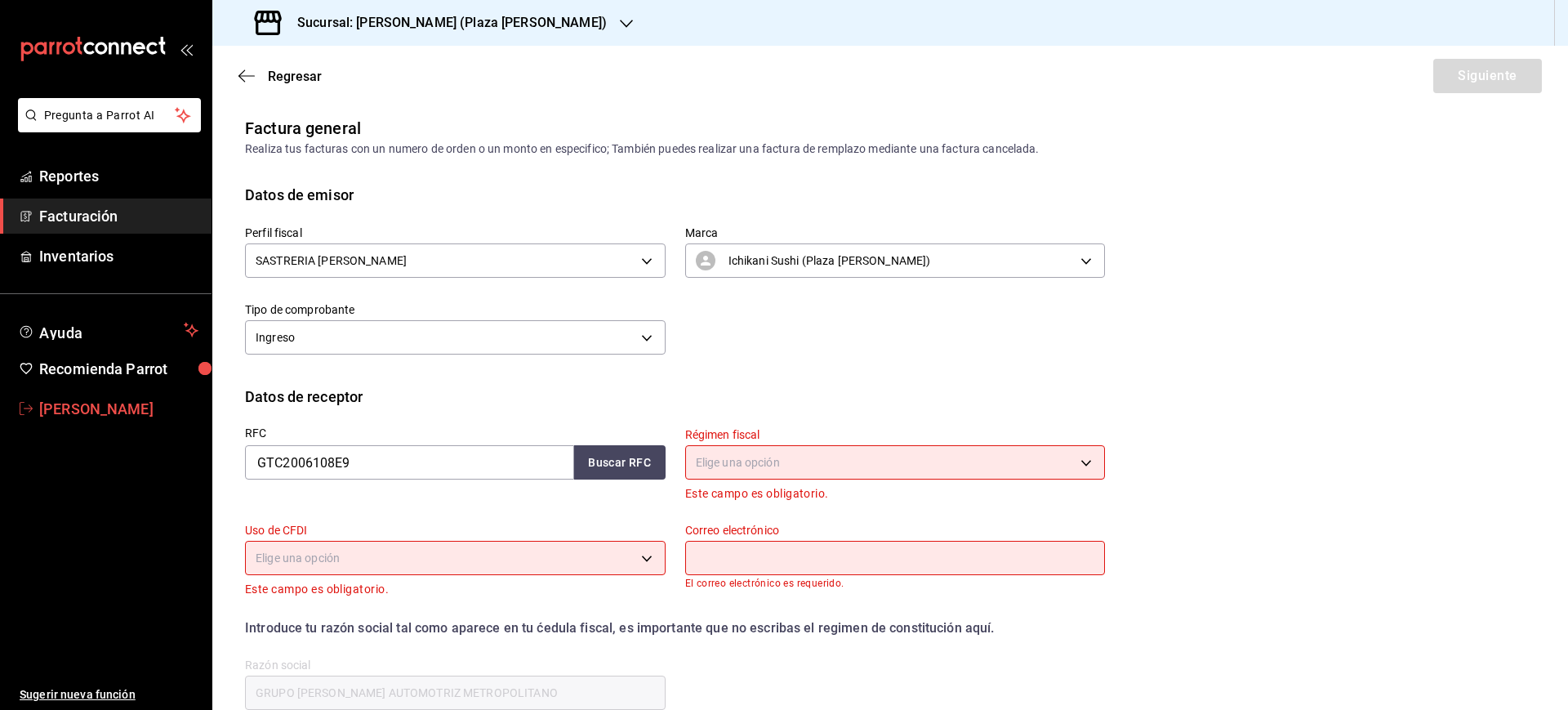
click at [138, 418] on span "Luis Sanchez" at bounding box center [118, 408] width 159 height 22
